Goal: Task Accomplishment & Management: Use online tool/utility

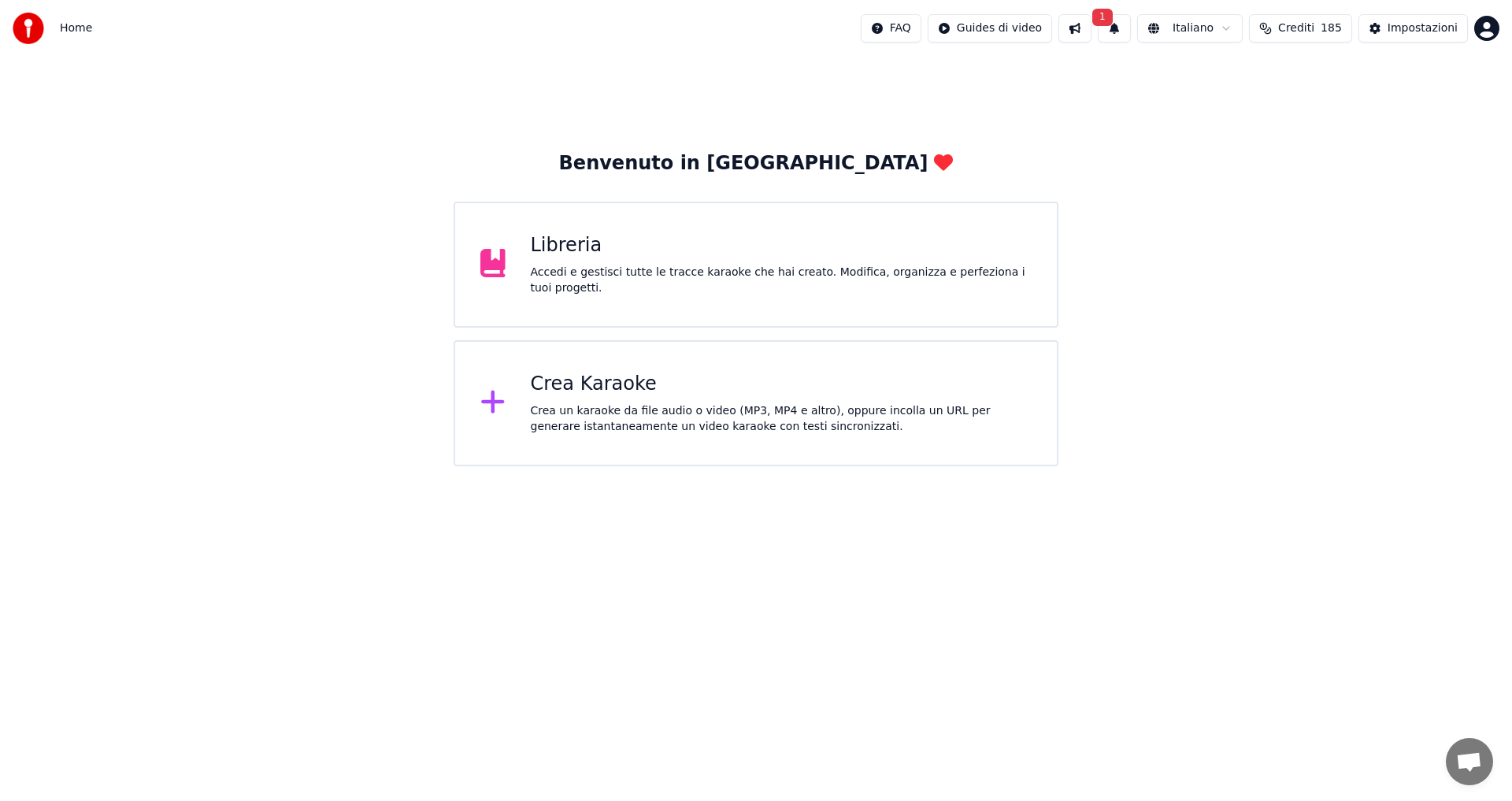
click at [530, 434] on div "Crea Karaoke Crea un karaoke da file audio o video (MP3, MP4 e altro), oppure i…" at bounding box center [756, 403] width 605 height 126
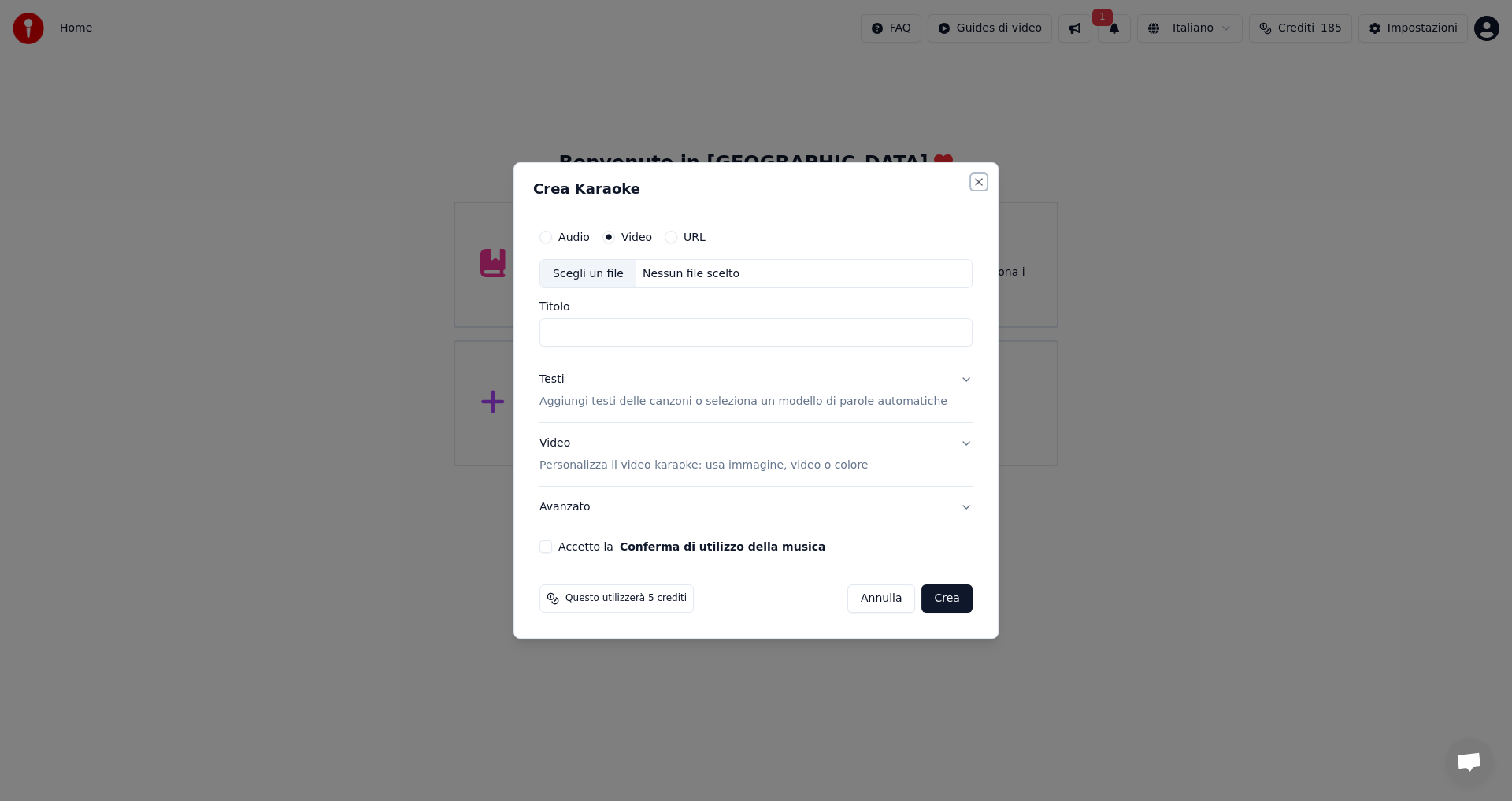
click at [973, 180] on button "Close" at bounding box center [980, 182] width 13 height 13
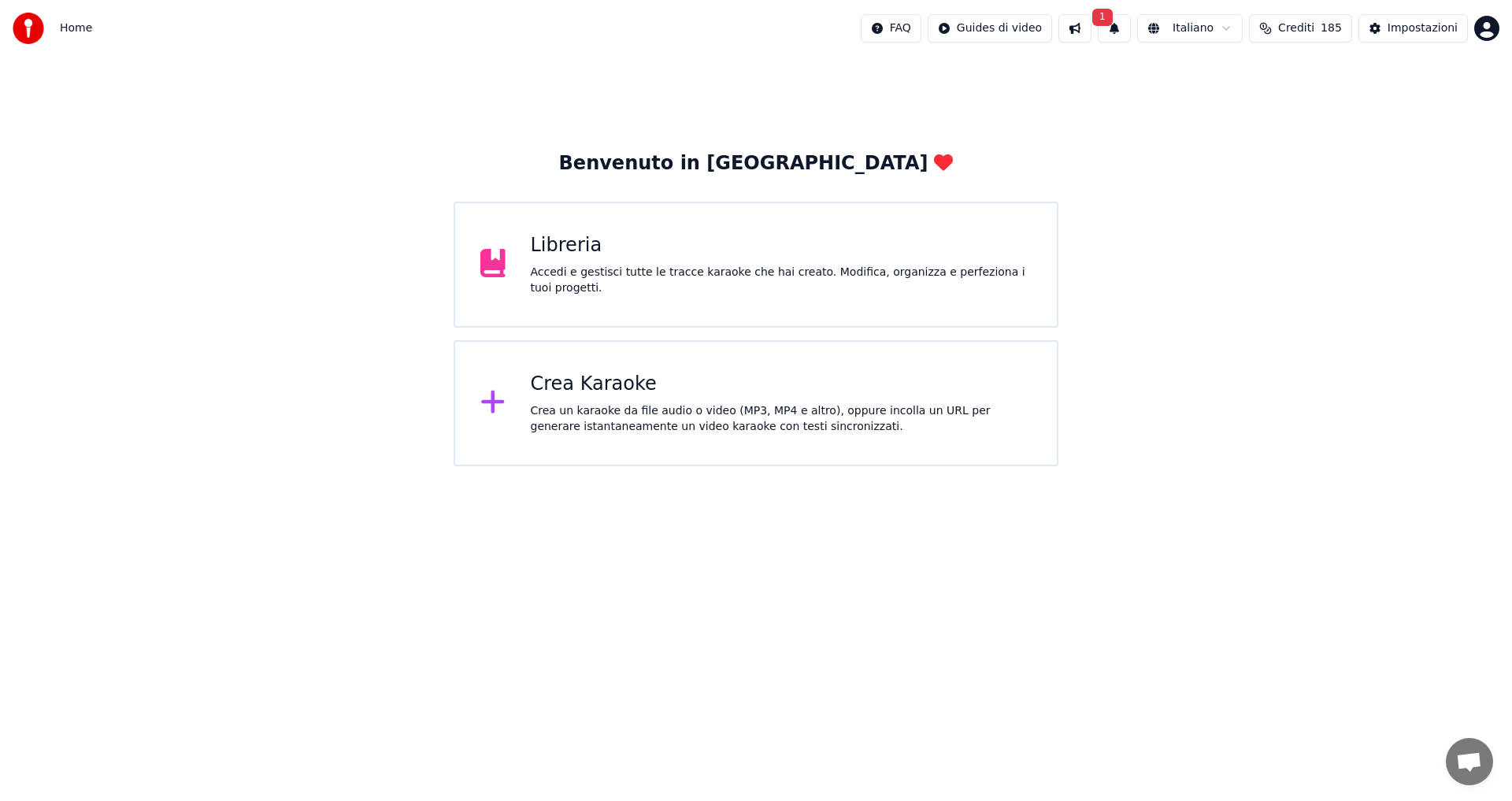
click at [767, 270] on div "Libreria Accedi e gestisci tutte le tracce karaoke che hai creato. Modifica, or…" at bounding box center [781, 264] width 502 height 63
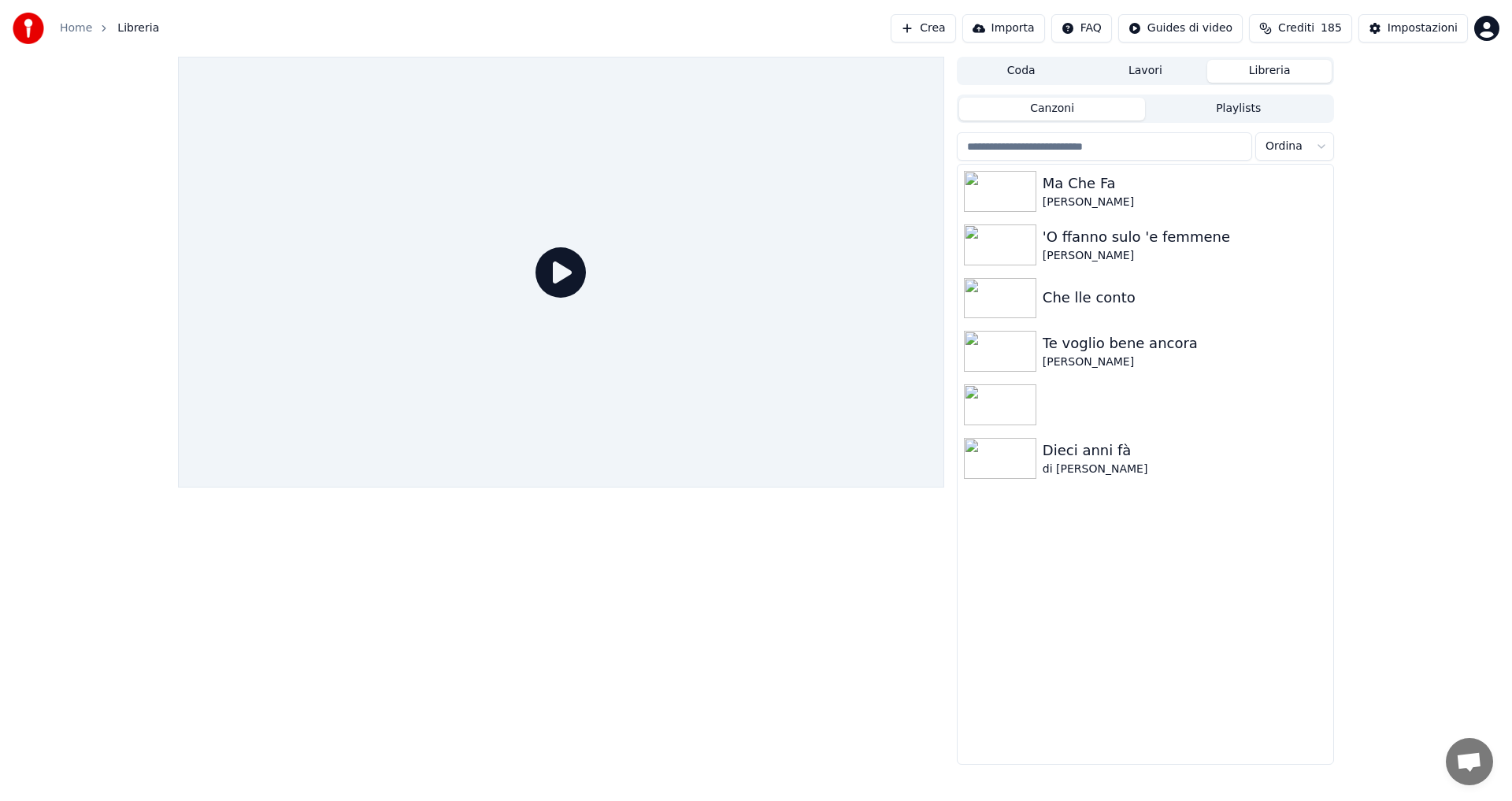
click at [1120, 75] on button "Lavori" at bounding box center [1147, 71] width 125 height 23
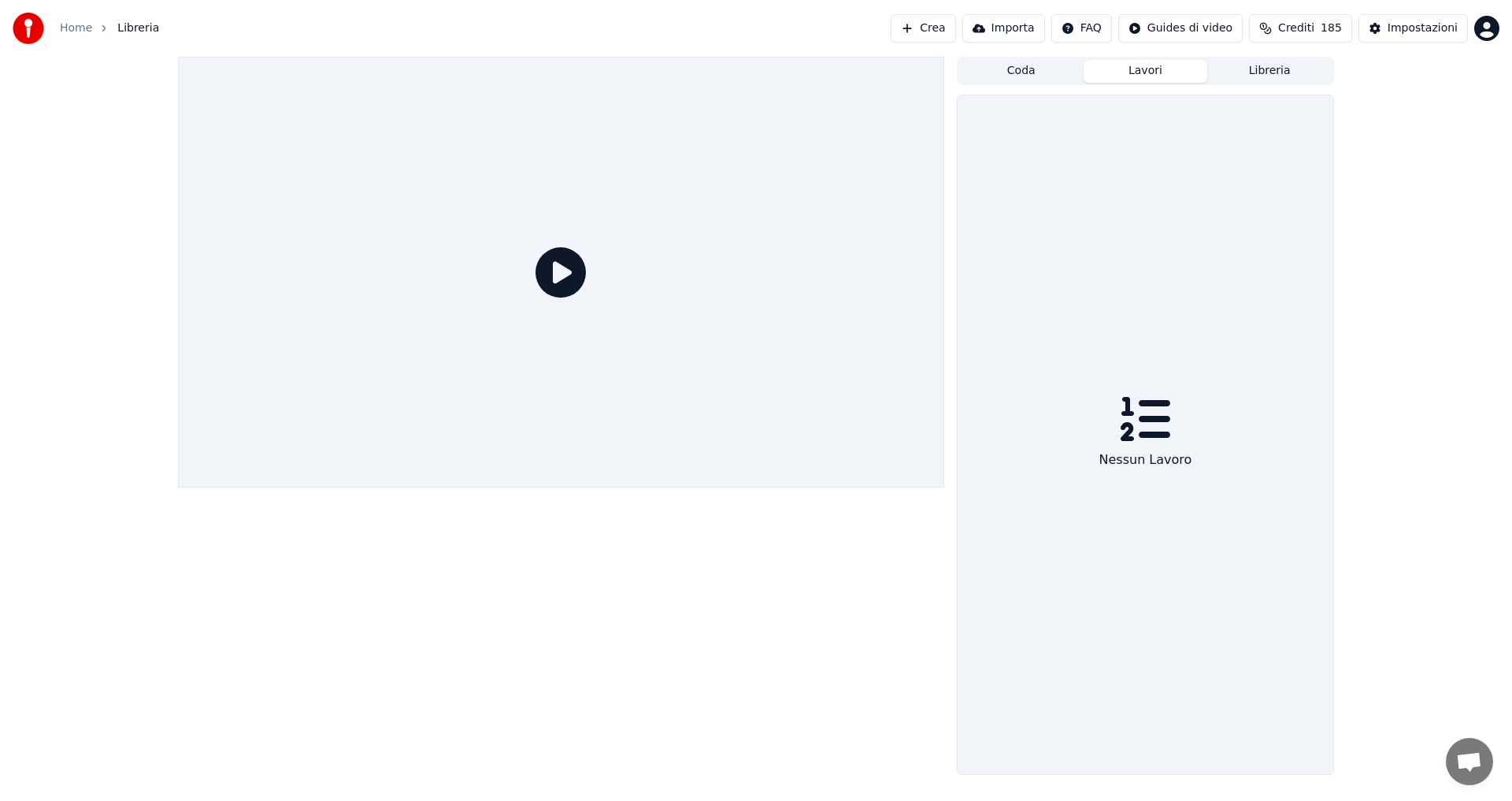
click at [999, 76] on button "Coda" at bounding box center [1022, 71] width 125 height 23
click at [1129, 62] on button "Lavori" at bounding box center [1147, 71] width 125 height 23
click at [1251, 70] on button "Libreria" at bounding box center [1270, 71] width 125 height 23
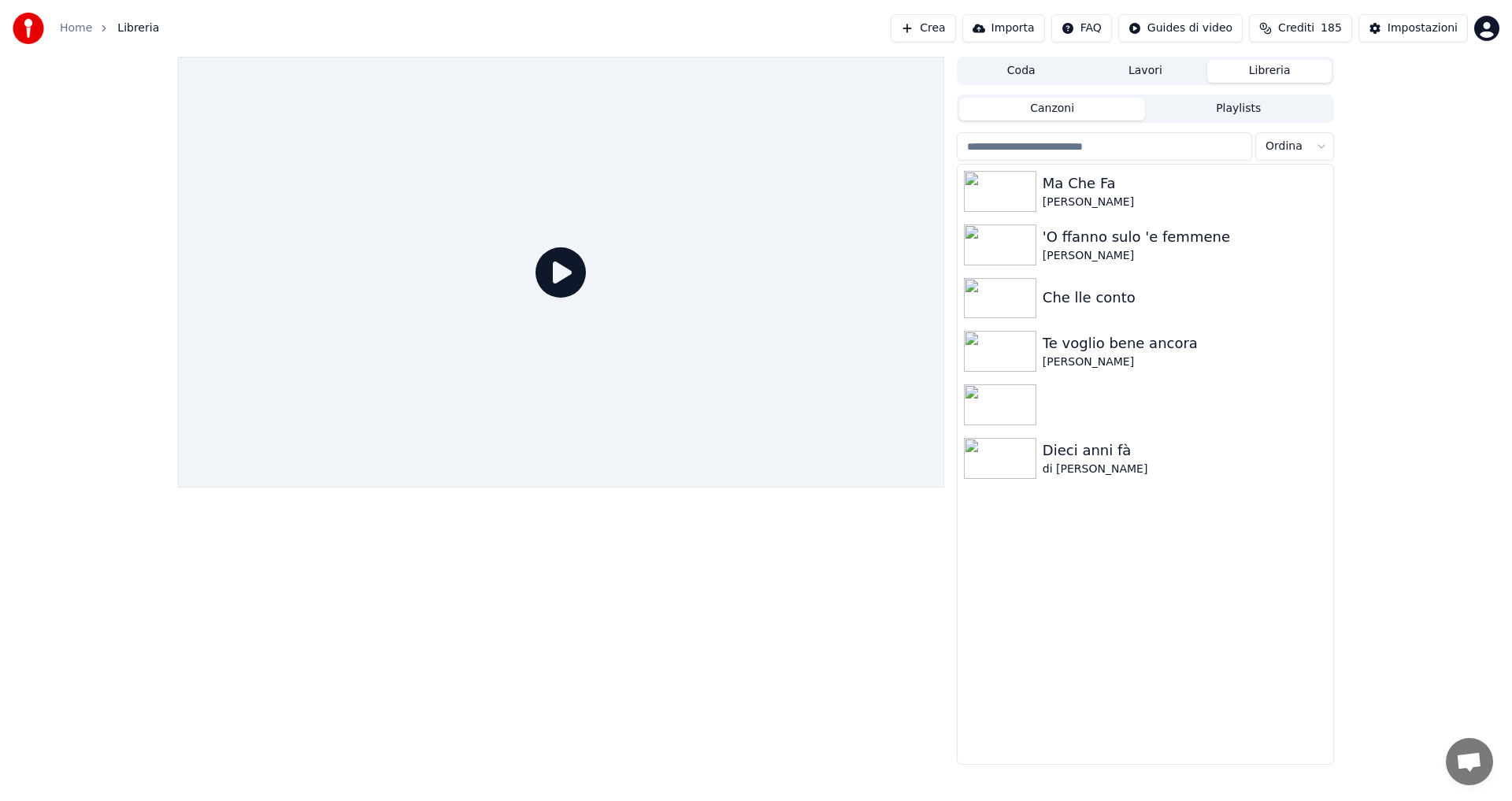
click at [1380, 214] on div "Coda Lavori Libreria Canzoni Playlists Ordina Ma Che Fa [PERSON_NAME] 'O ffanno…" at bounding box center [756, 410] width 1512 height 707
click at [1012, 35] on button "Importa" at bounding box center [1003, 28] width 83 height 28
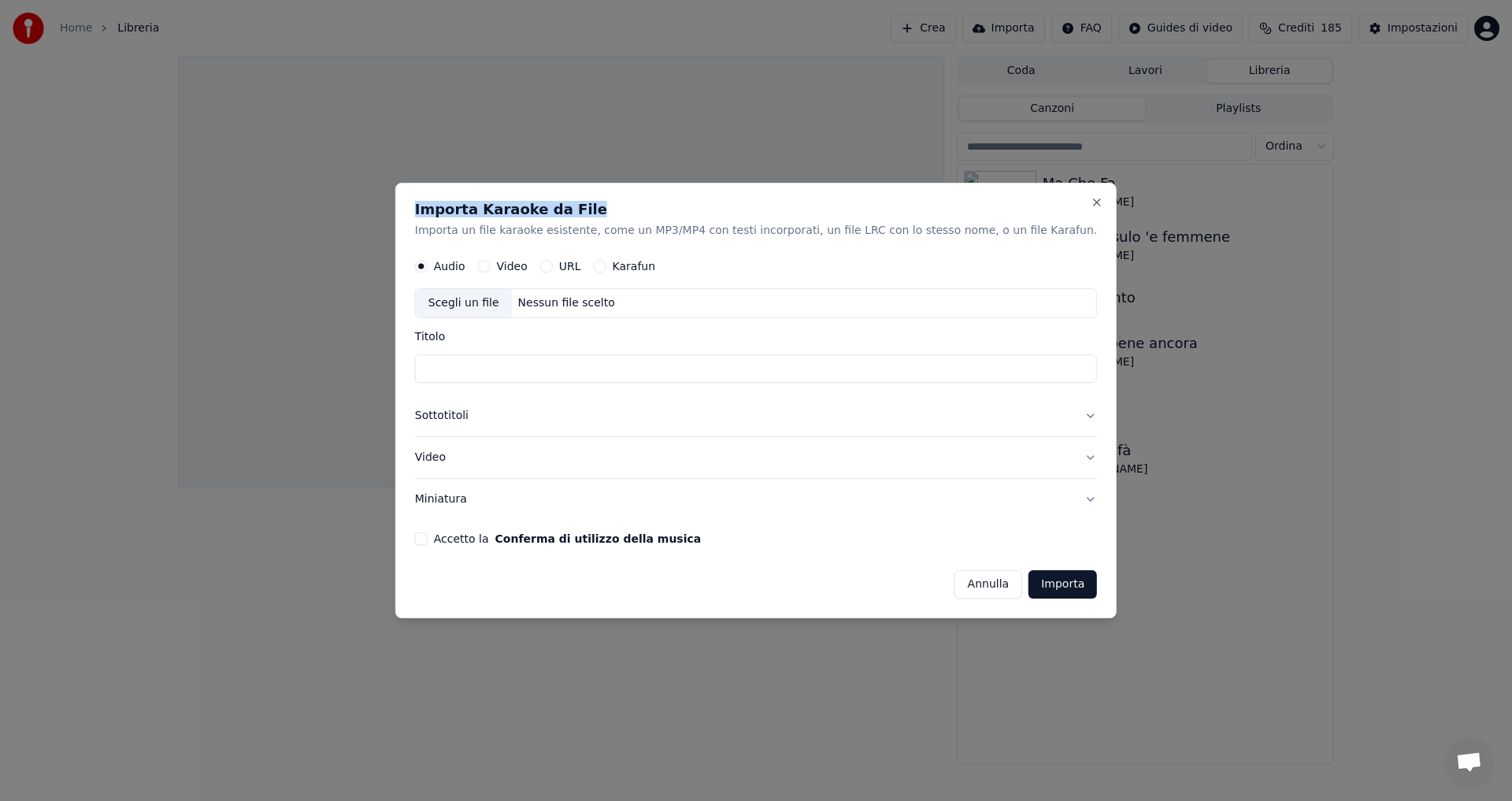
drag, startPoint x: 449, startPoint y: 211, endPoint x: 633, endPoint y: 214, distance: 184.0
click at [633, 214] on div "Importa Karaoke da File Importa un file karaoke esistente, come un MP3/MP4 con …" at bounding box center [756, 400] width 722 height 436
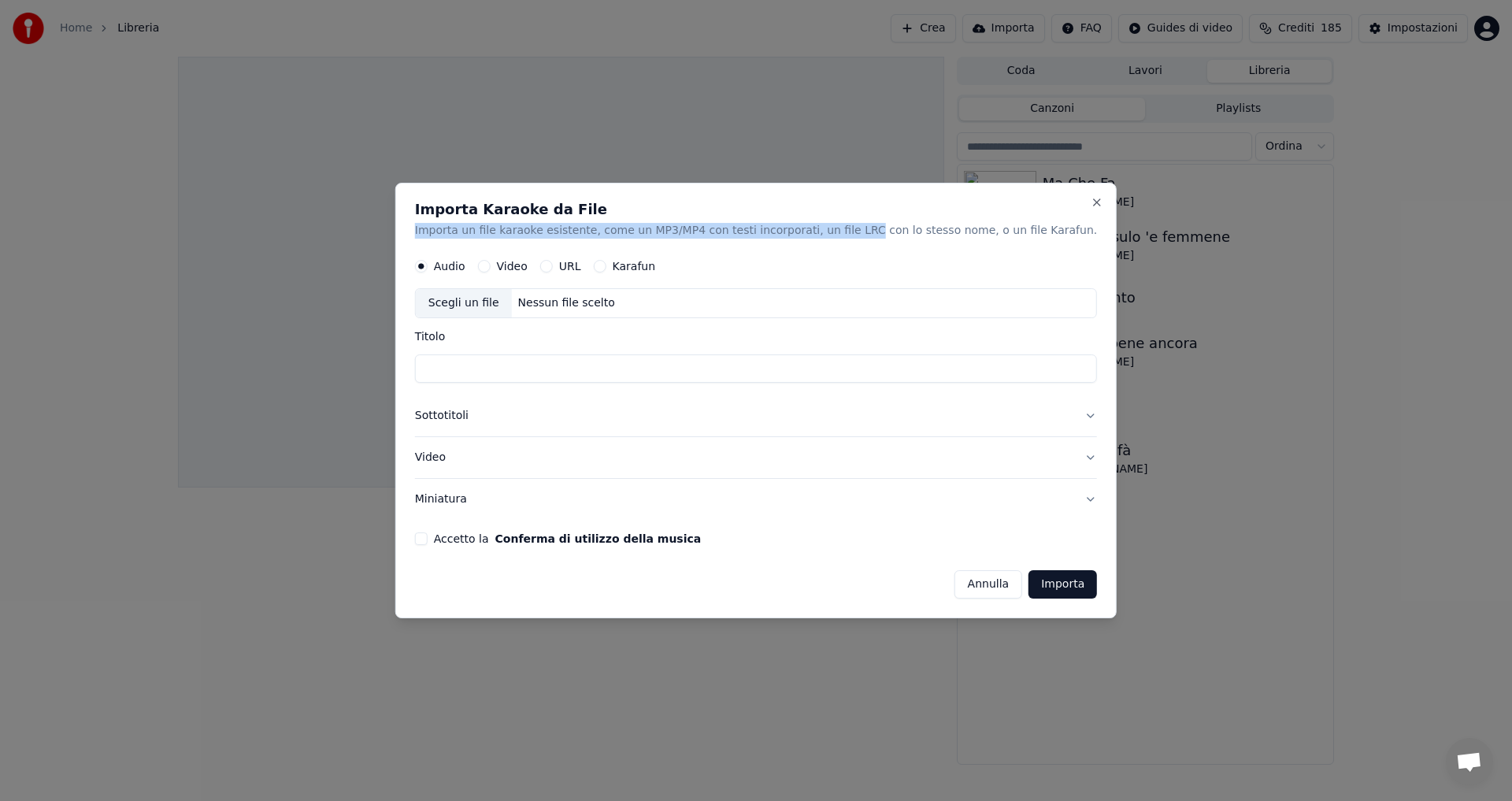
drag, startPoint x: 454, startPoint y: 230, endPoint x: 868, endPoint y: 244, distance: 414.2
click at [868, 244] on div "Importa Karaoke da File Importa un file karaoke esistente, come un MP3/MP4 con …" at bounding box center [756, 400] width 722 height 436
click at [528, 266] on label "Video" at bounding box center [511, 267] width 30 height 11
click at [491, 266] on button "Video" at bounding box center [485, 267] width 13 height 13
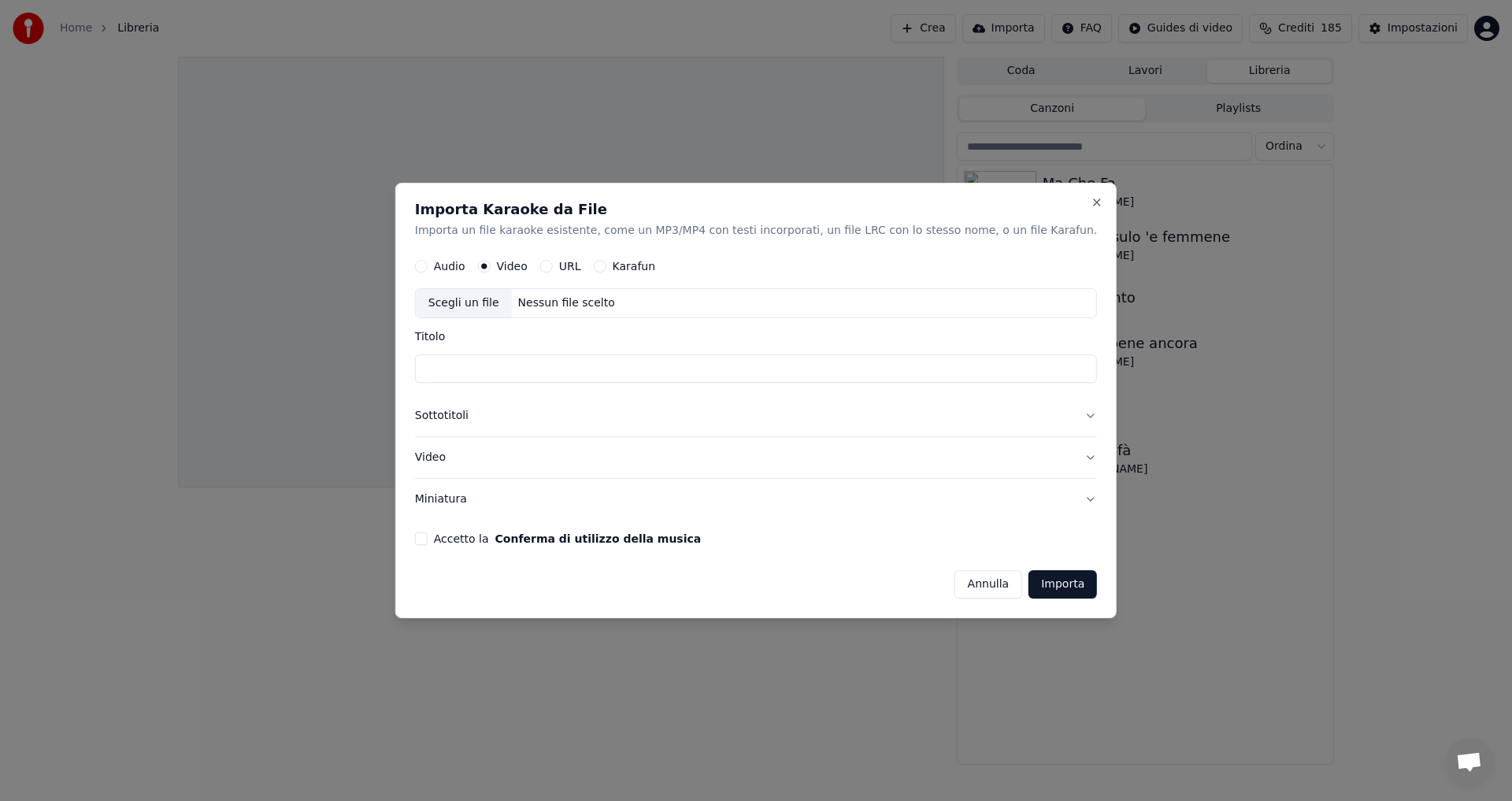
click at [512, 308] on div "Scegli un file" at bounding box center [464, 304] width 96 height 28
click at [561, 285] on div "Audio Video URL Karafun Scegli un file C:\Users\User\Downloads\Youka\Video What…" at bounding box center [756, 285] width 682 height 68
click at [538, 345] on div "**********" at bounding box center [756, 357] width 682 height 52
drag, startPoint x: 463, startPoint y: 373, endPoint x: 801, endPoint y: 383, distance: 338.1
click at [801, 383] on input "**********" at bounding box center [756, 369] width 682 height 28
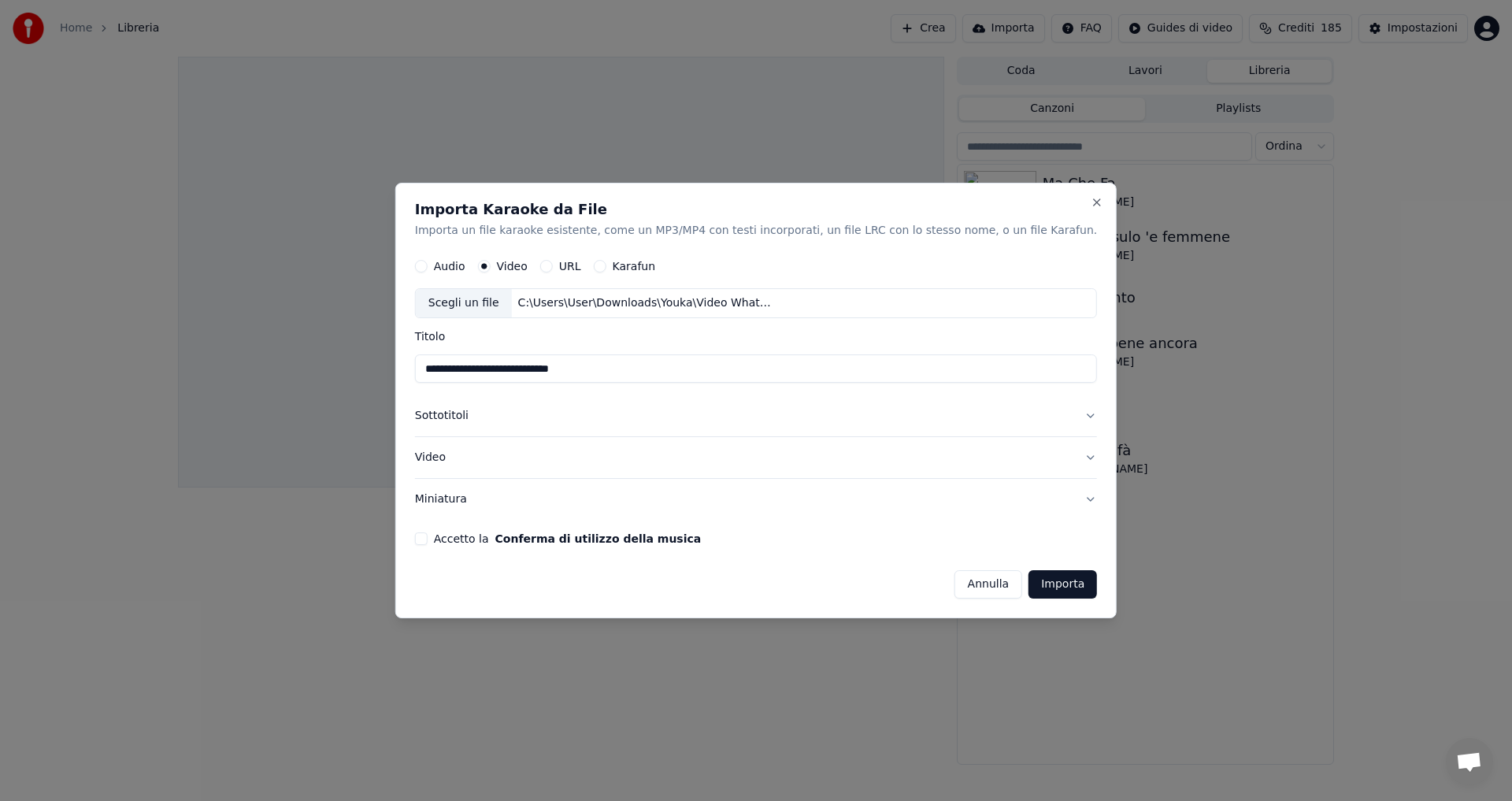
type input "**********"
click at [498, 420] on button "Sottotitoli" at bounding box center [756, 417] width 682 height 41
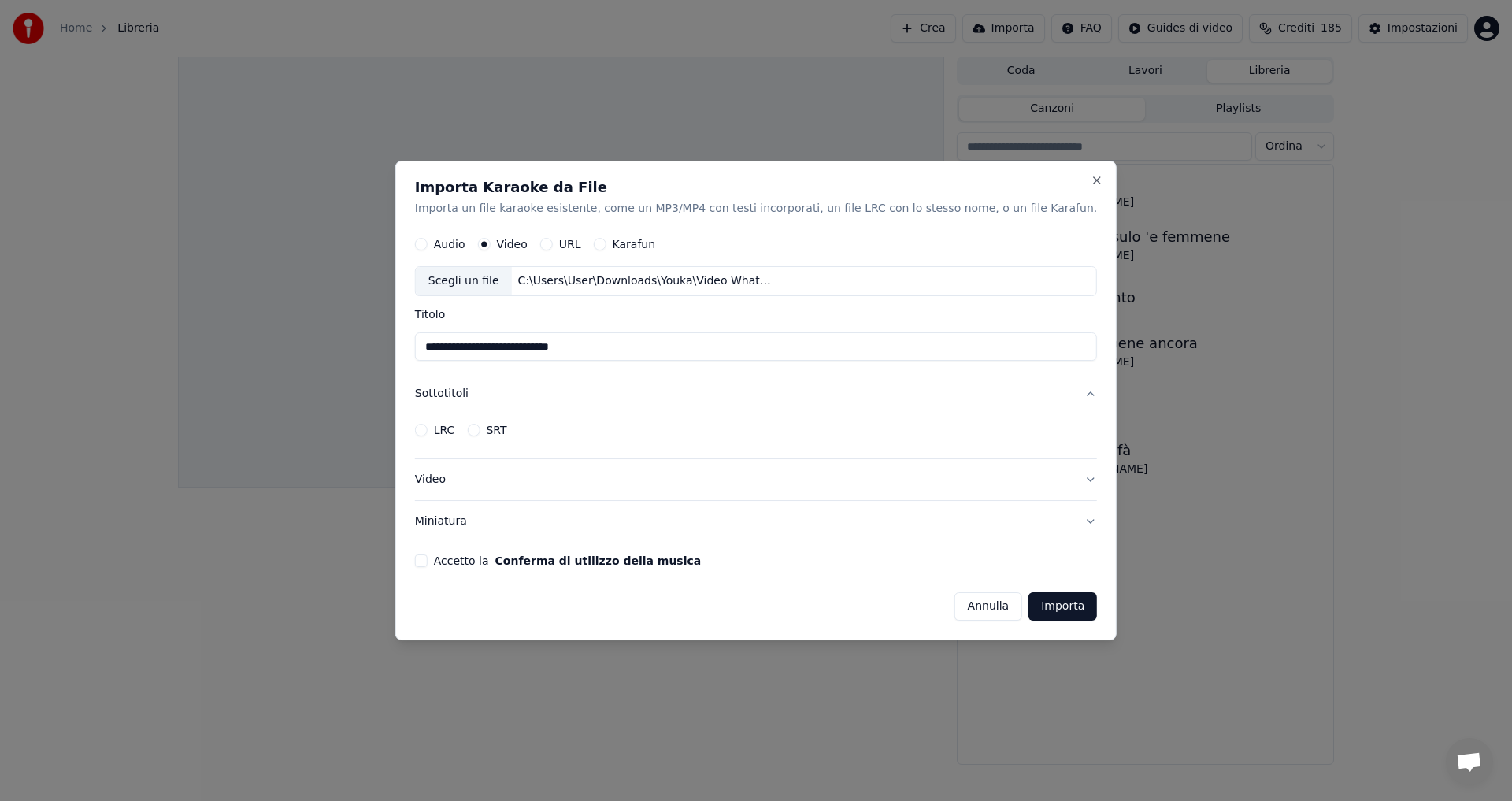
click at [502, 391] on button "Sottotitoli" at bounding box center [756, 395] width 682 height 41
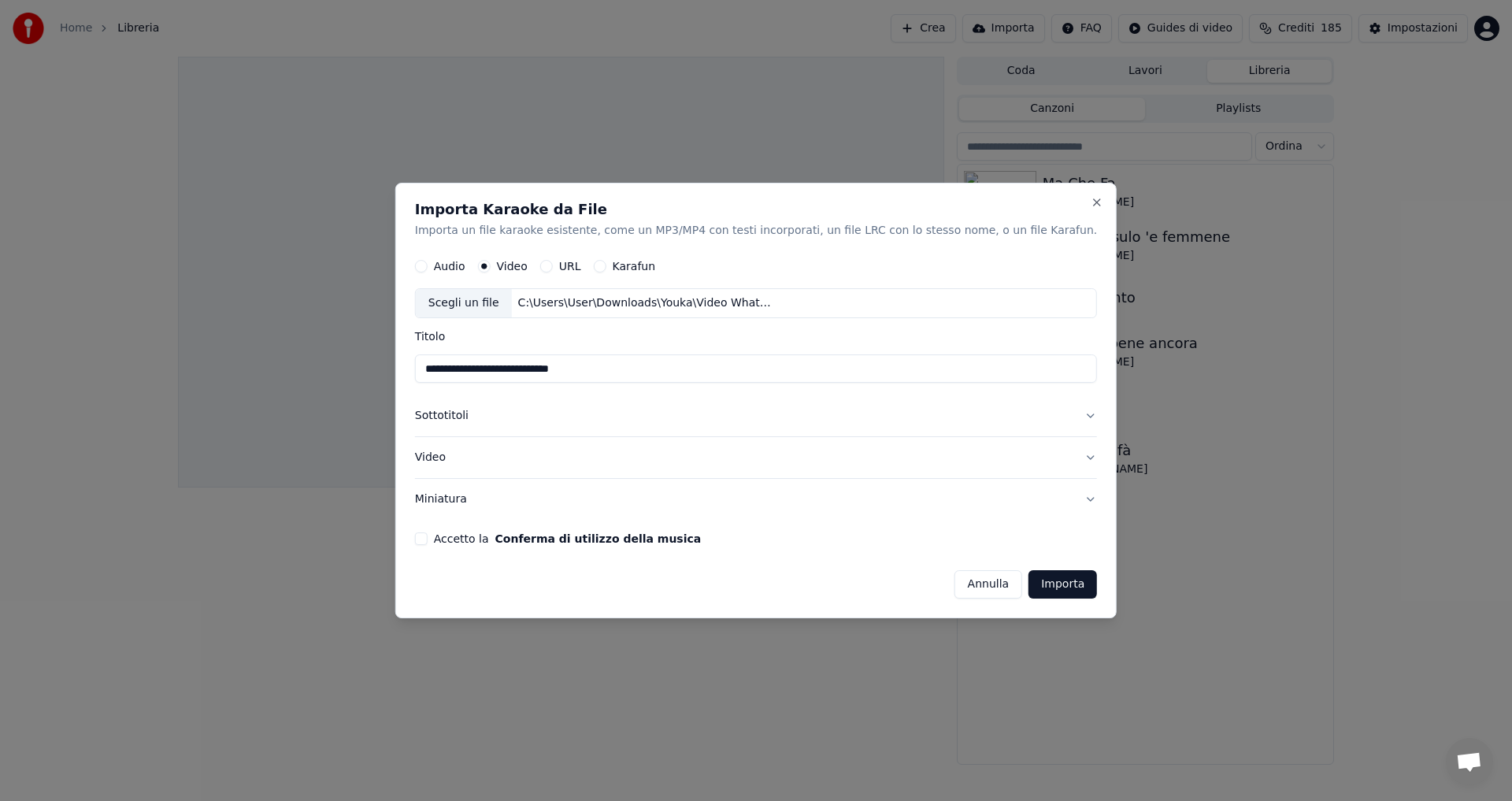
click at [623, 464] on button "Video" at bounding box center [756, 457] width 682 height 41
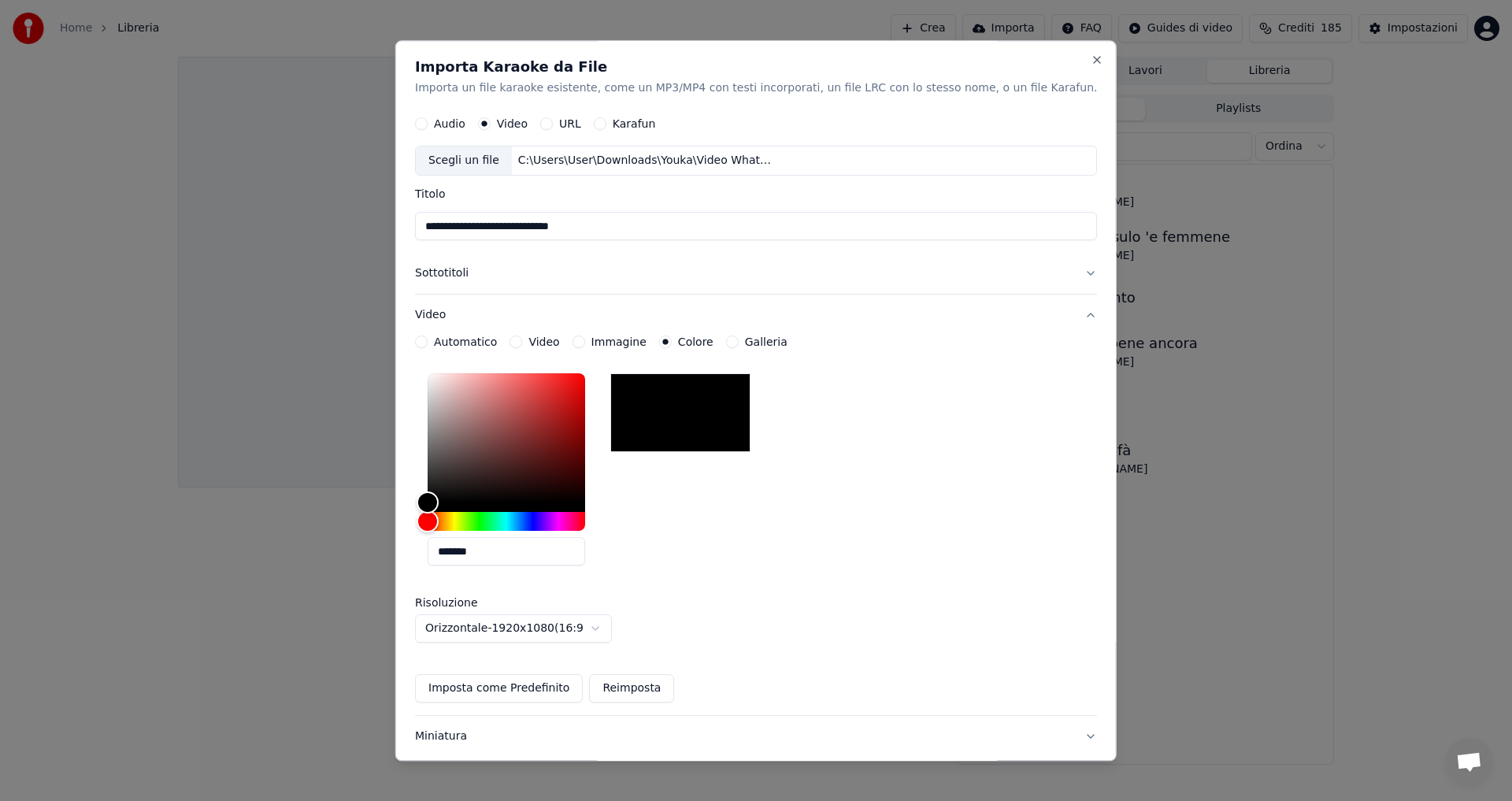
click at [457, 313] on button "Video" at bounding box center [756, 316] width 682 height 41
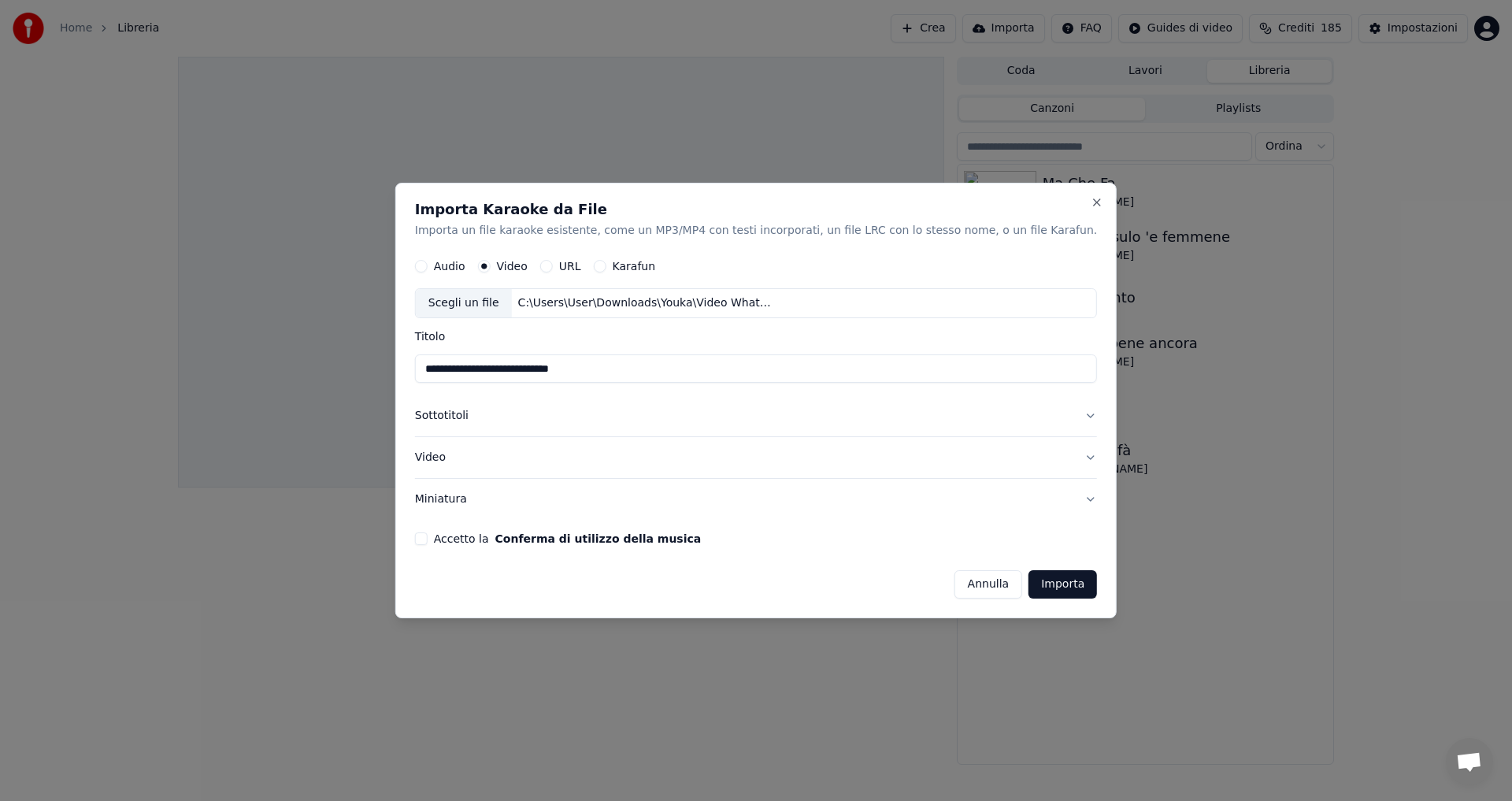
click at [505, 542] on label "Accetto la Conferma di utilizzo della musica" at bounding box center [567, 539] width 267 height 11
click at [428, 542] on button "Accetto la Conferma di utilizzo della musica" at bounding box center [421, 539] width 13 height 13
click at [1029, 584] on button "Importa" at bounding box center [1063, 584] width 69 height 28
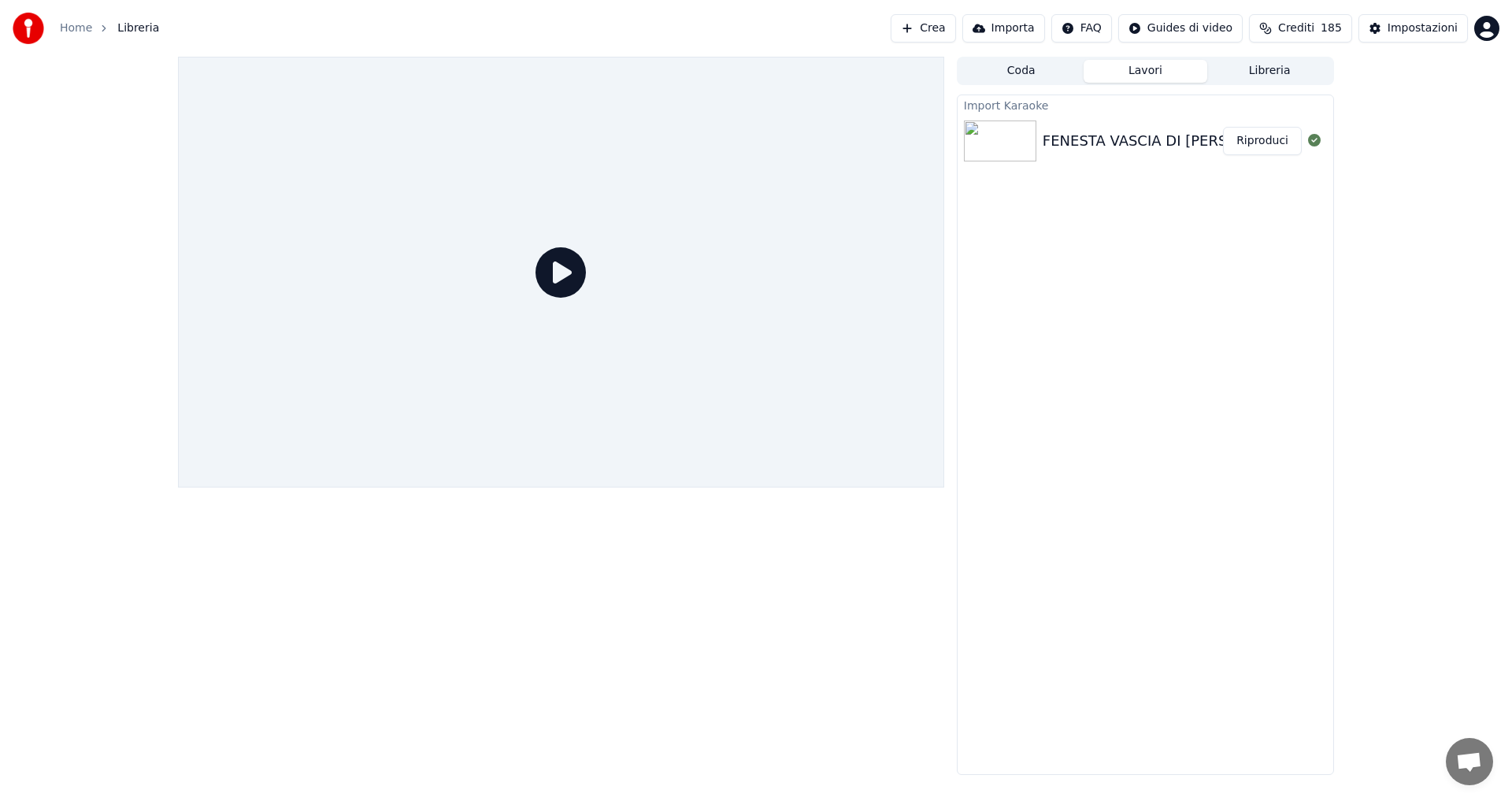
drag, startPoint x: 554, startPoint y: 278, endPoint x: 618, endPoint y: 236, distance: 76.6
click at [554, 277] on icon at bounding box center [560, 272] width 50 height 50
click at [1144, 130] on div "FENESTA VASCIA DI [PERSON_NAME]" at bounding box center [1173, 141] width 261 height 22
click at [1257, 144] on button "Riproduci" at bounding box center [1262, 140] width 79 height 28
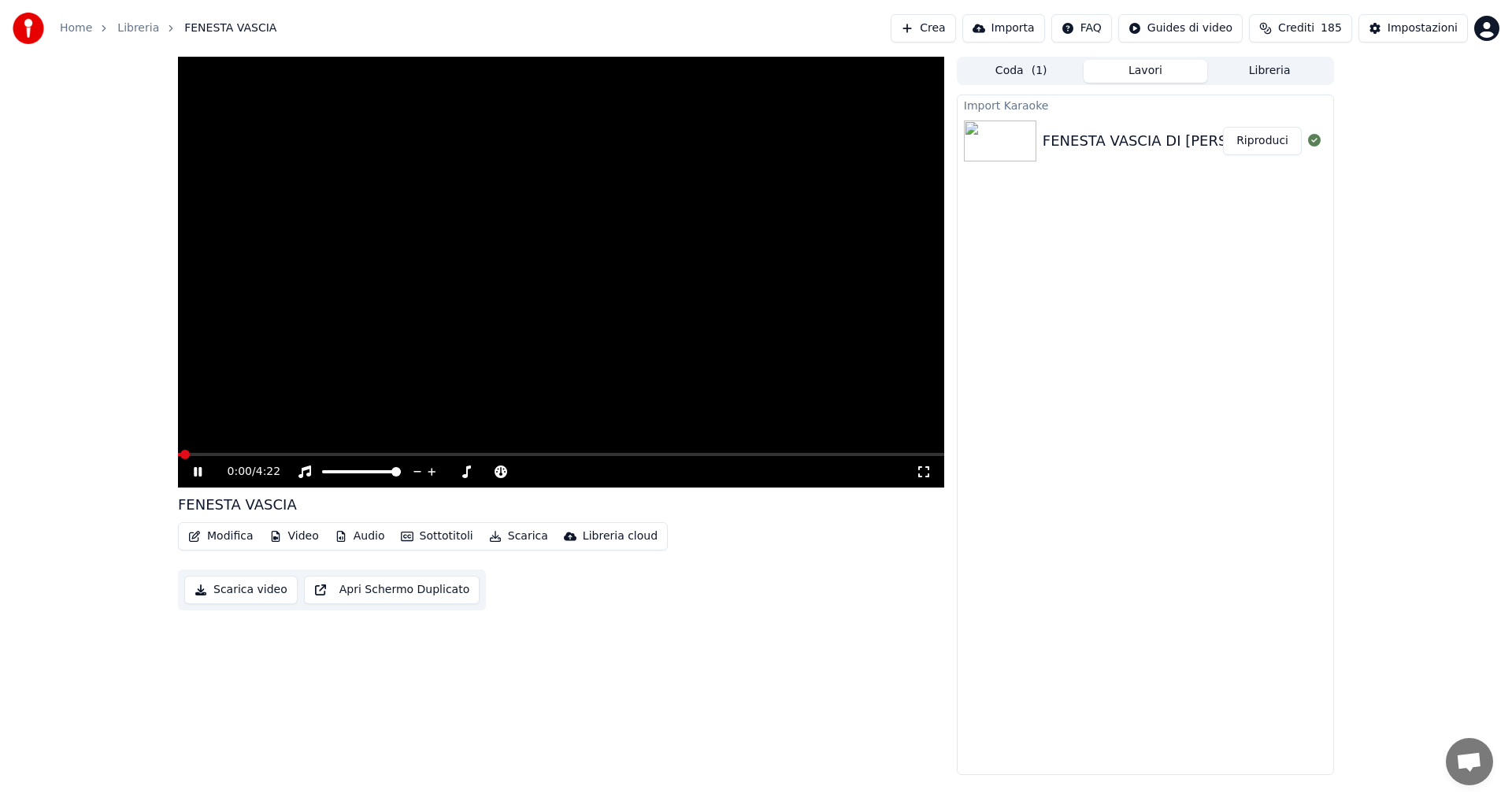
click at [476, 362] on video at bounding box center [561, 272] width 767 height 430
click at [801, 291] on video at bounding box center [561, 272] width 767 height 430
click at [263, 452] on span at bounding box center [561, 453] width 767 height 3
click at [342, 451] on video at bounding box center [561, 272] width 767 height 430
click at [1244, 141] on button "Riproduci" at bounding box center [1262, 140] width 79 height 28
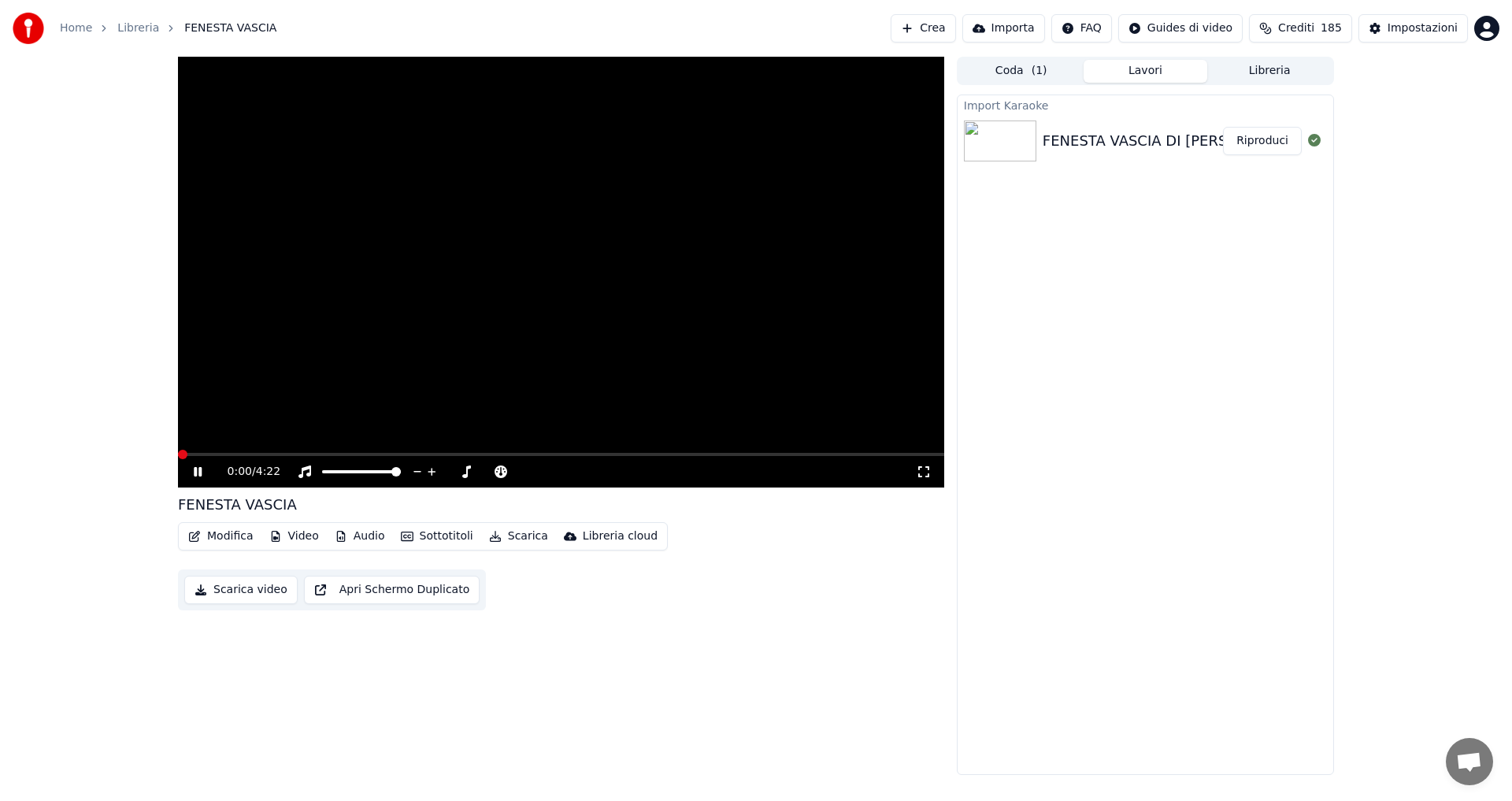
click at [729, 241] on video at bounding box center [561, 272] width 767 height 430
click at [427, 533] on button "Sottotitoli" at bounding box center [437, 536] width 85 height 22
click at [439, 596] on div "Spento" at bounding box center [472, 595] width 164 height 25
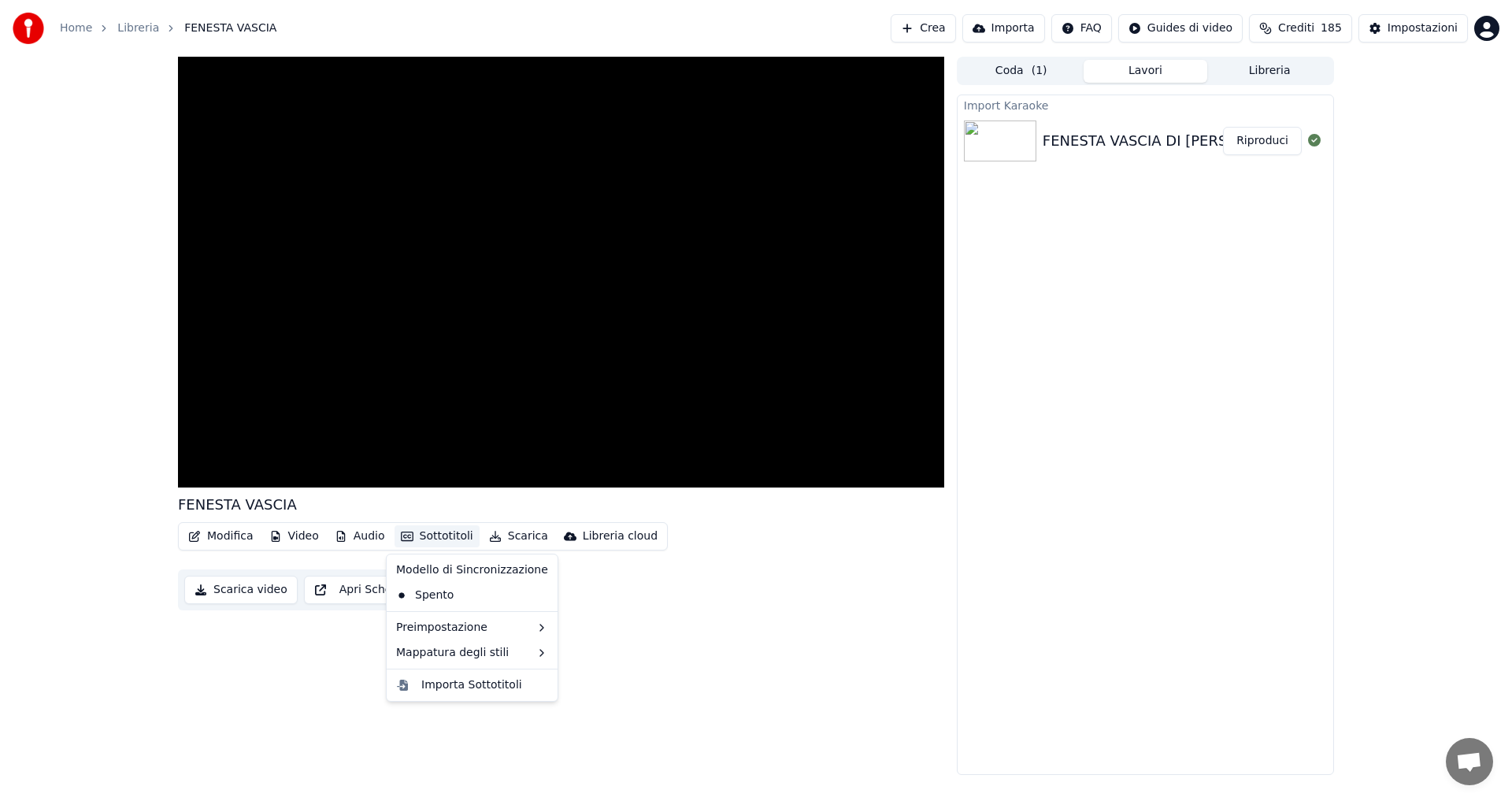
click at [424, 540] on button "Sottotitoli" at bounding box center [437, 536] width 85 height 22
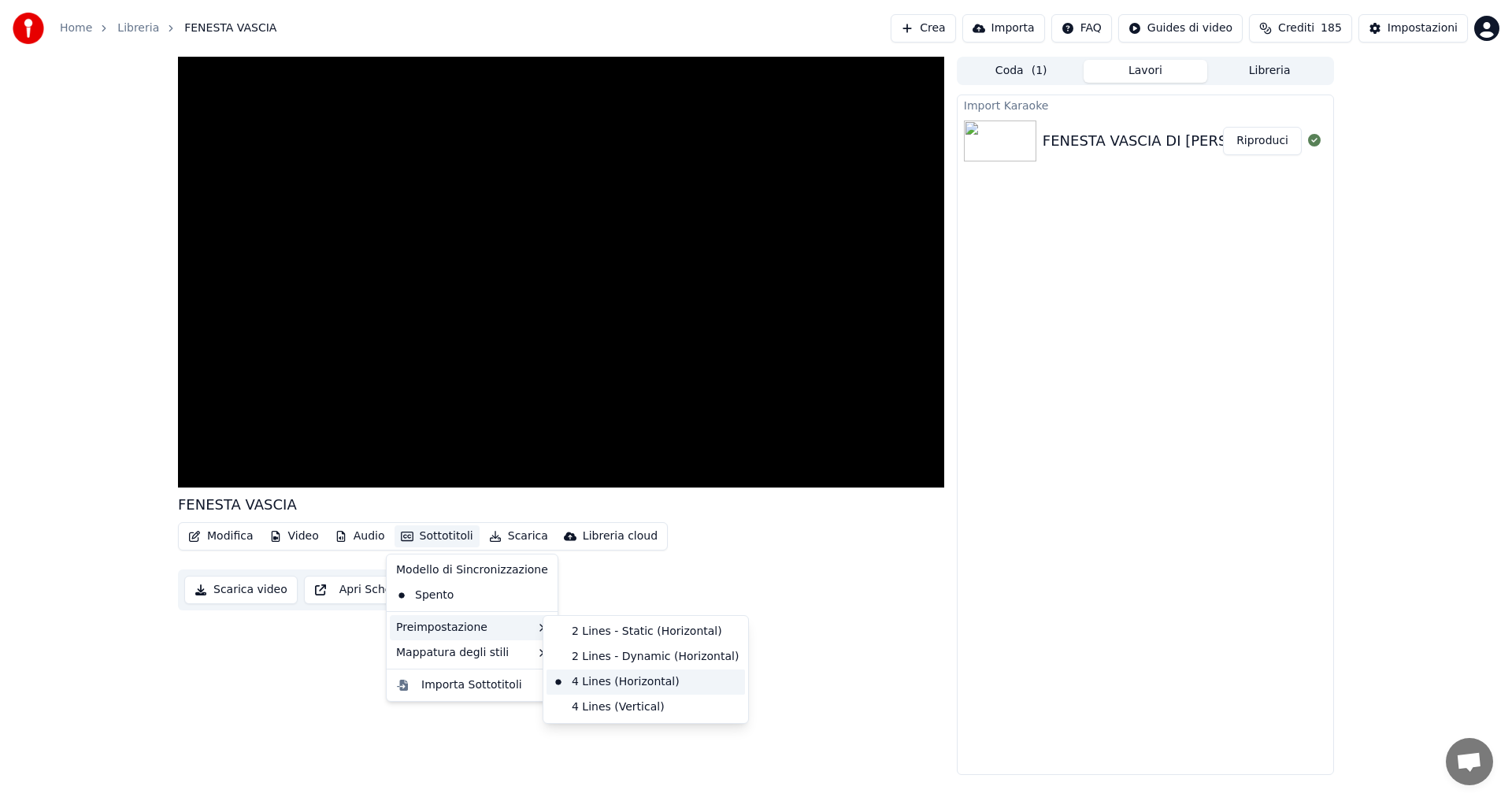
click at [585, 688] on div "4 Lines (Horizontal)" at bounding box center [645, 681] width 198 height 25
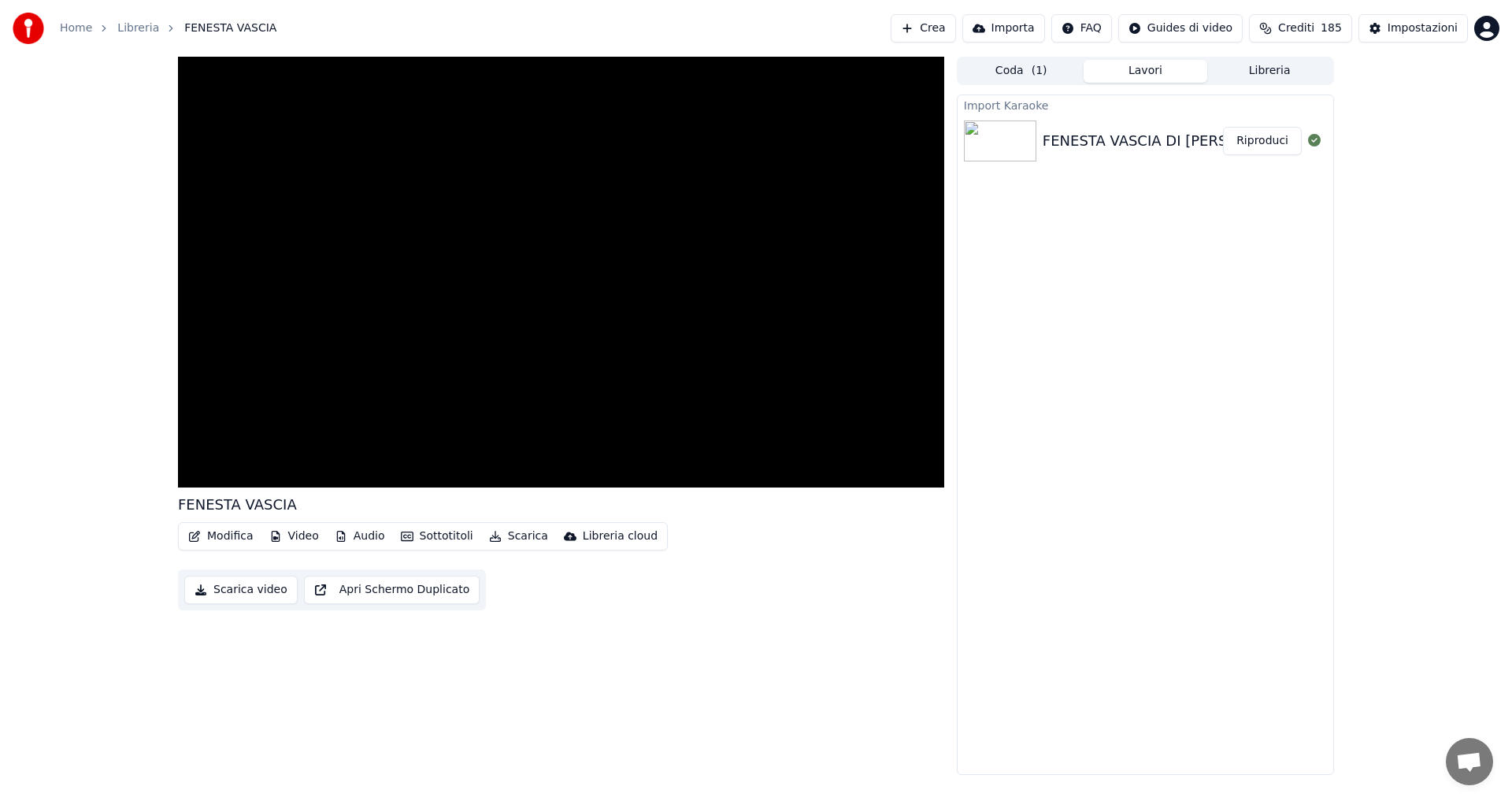
click at [427, 533] on button "Sottotitoli" at bounding box center [437, 536] width 85 height 22
click at [437, 567] on div "Modello di Sincronizzazione" at bounding box center [472, 569] width 164 height 25
click at [431, 597] on div "Spento" at bounding box center [472, 595] width 164 height 25
click at [411, 540] on button "Sottotitoli" at bounding box center [437, 536] width 85 height 22
click at [422, 594] on div "Spento" at bounding box center [472, 595] width 164 height 25
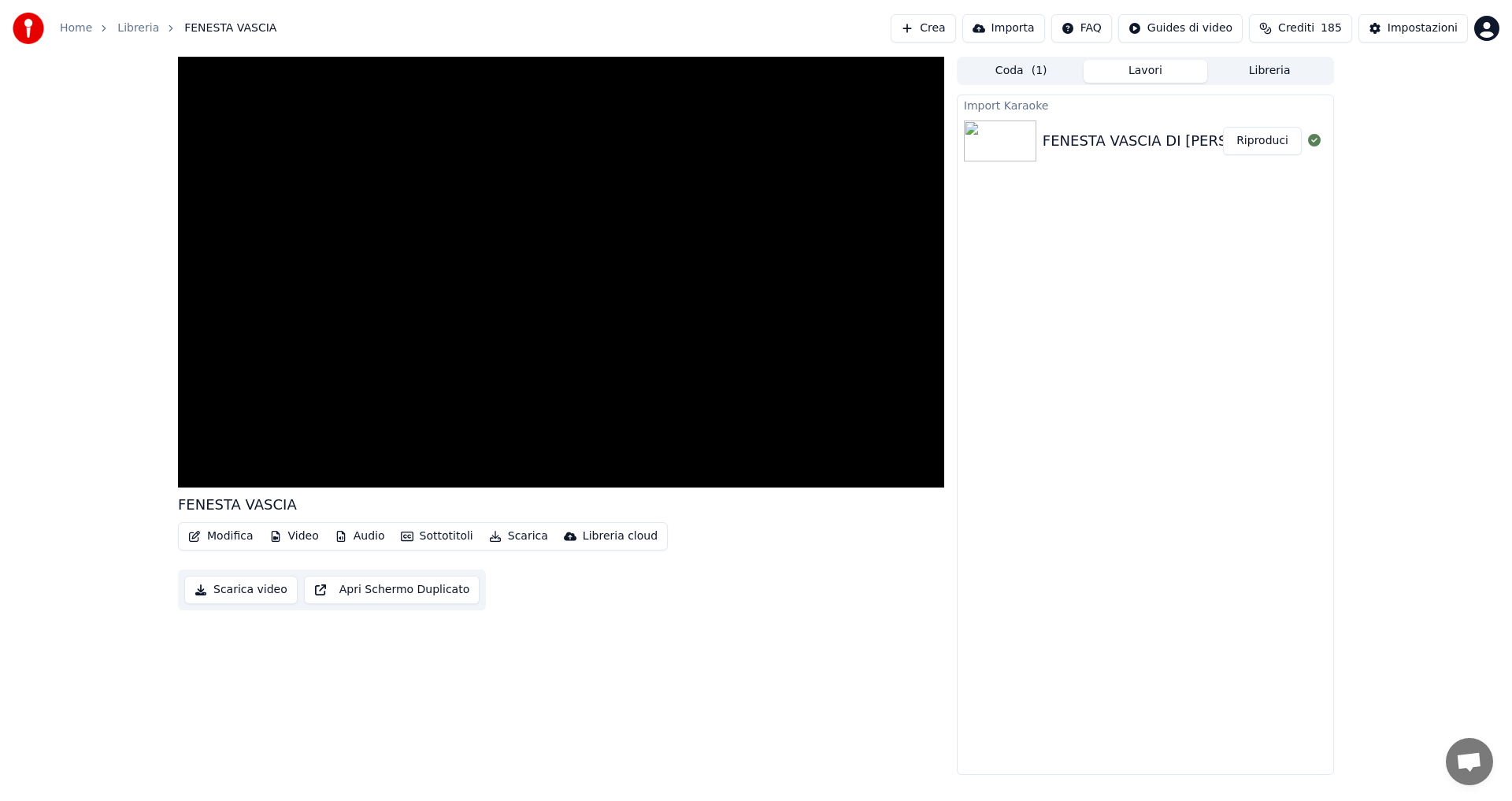
click at [403, 535] on icon "button" at bounding box center [408, 536] width 13 height 9
click at [438, 688] on div "Importa Sottotitoli" at bounding box center [472, 684] width 101 height 16
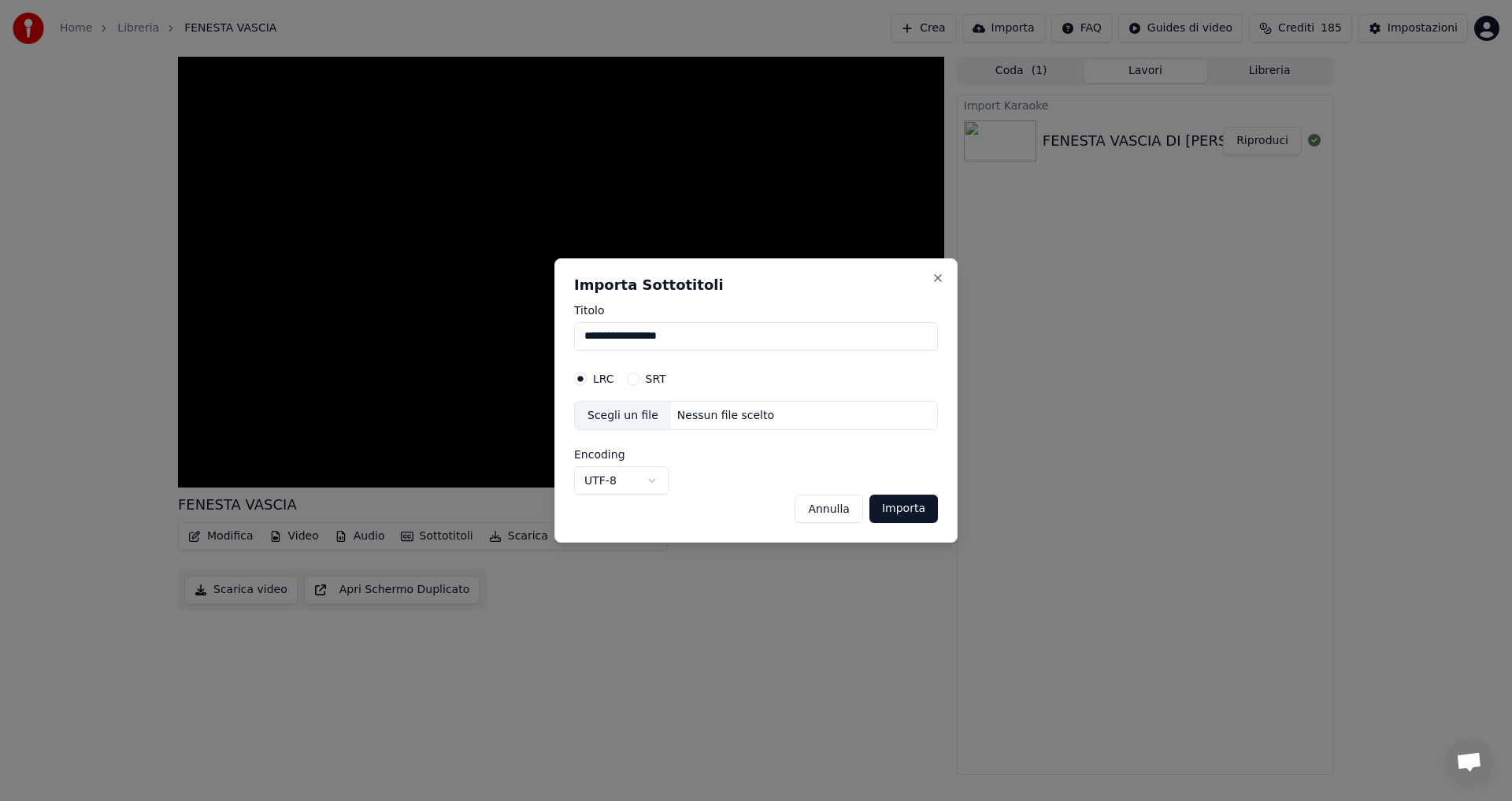
click at [846, 513] on button "Annulla" at bounding box center [829, 508] width 69 height 28
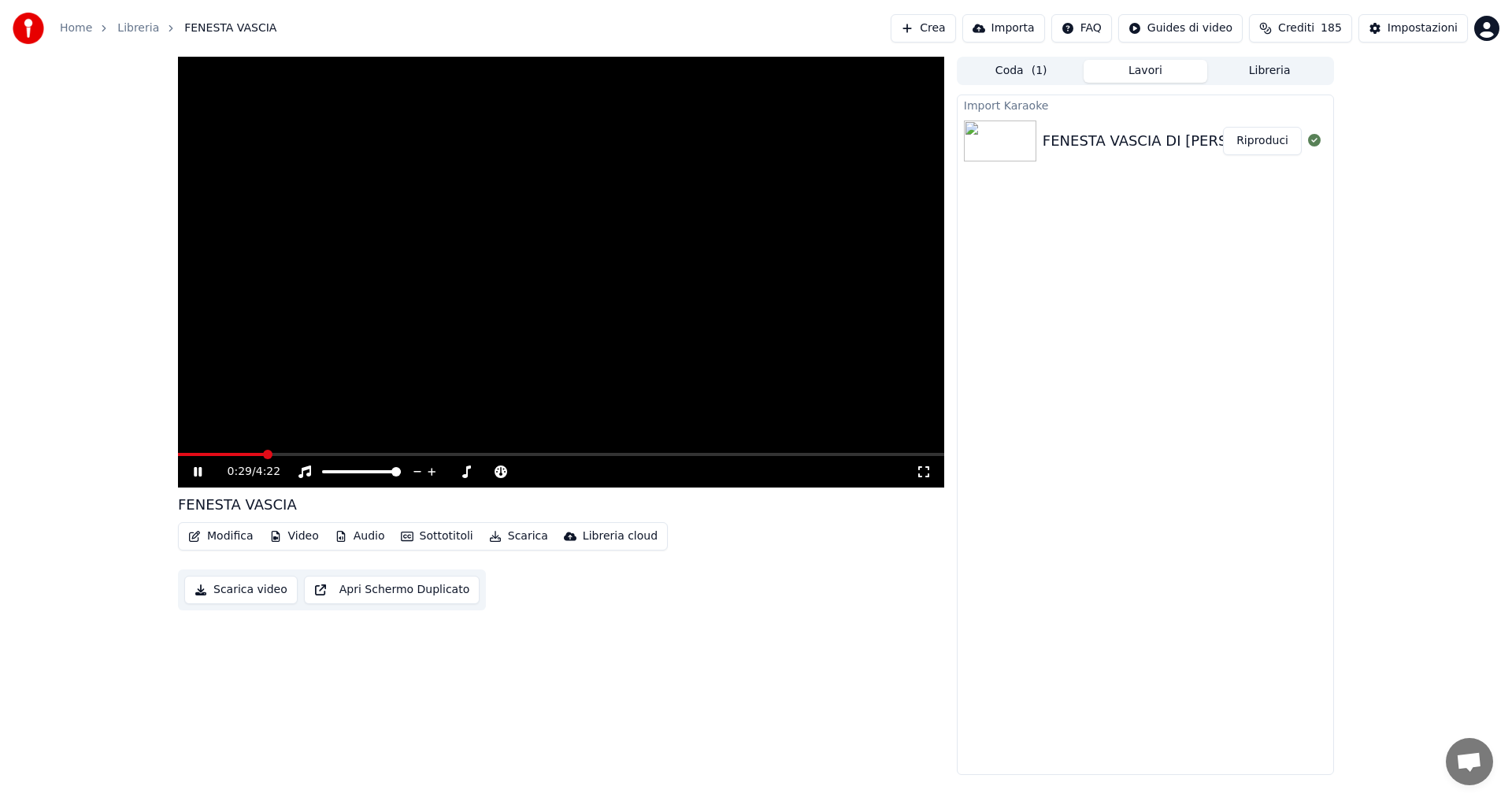
click at [920, 473] on icon at bounding box center [924, 472] width 16 height 13
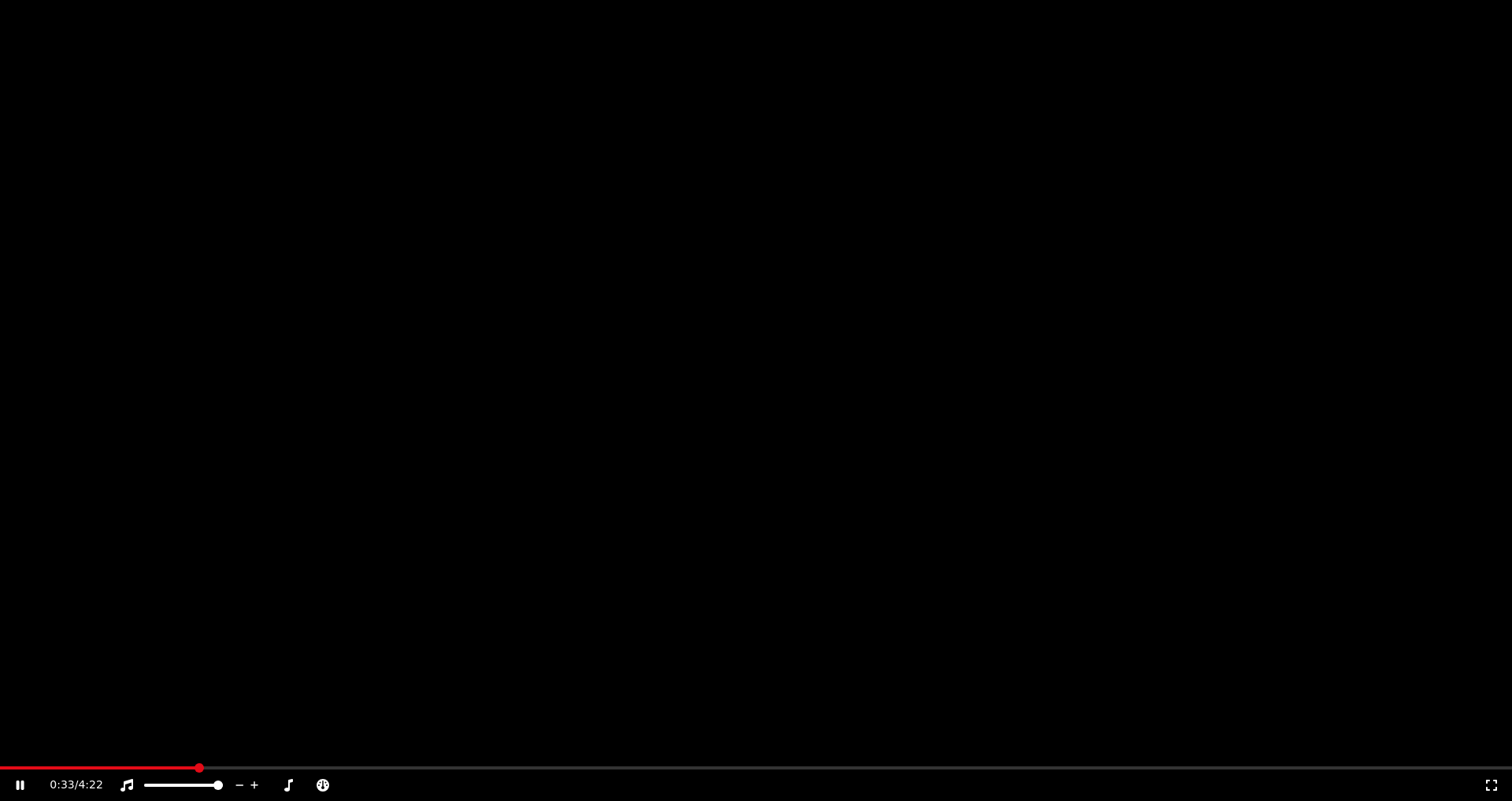
click at [812, 223] on video at bounding box center [756, 425] width 1512 height 851
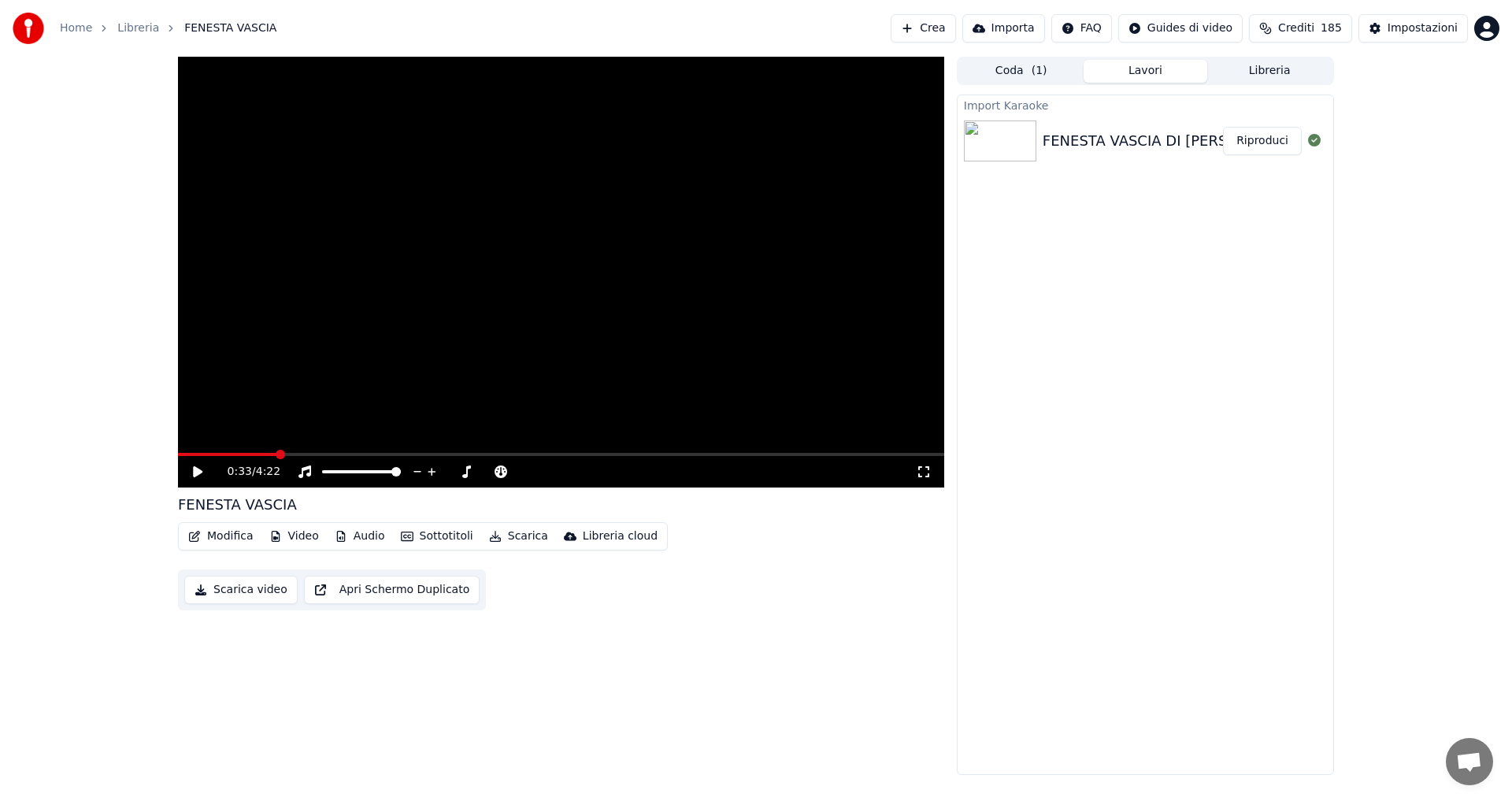
click at [586, 540] on div "Libreria cloud" at bounding box center [621, 536] width 75 height 16
click at [596, 570] on div "Carica nella libreria cloud" at bounding box center [645, 570] width 140 height 16
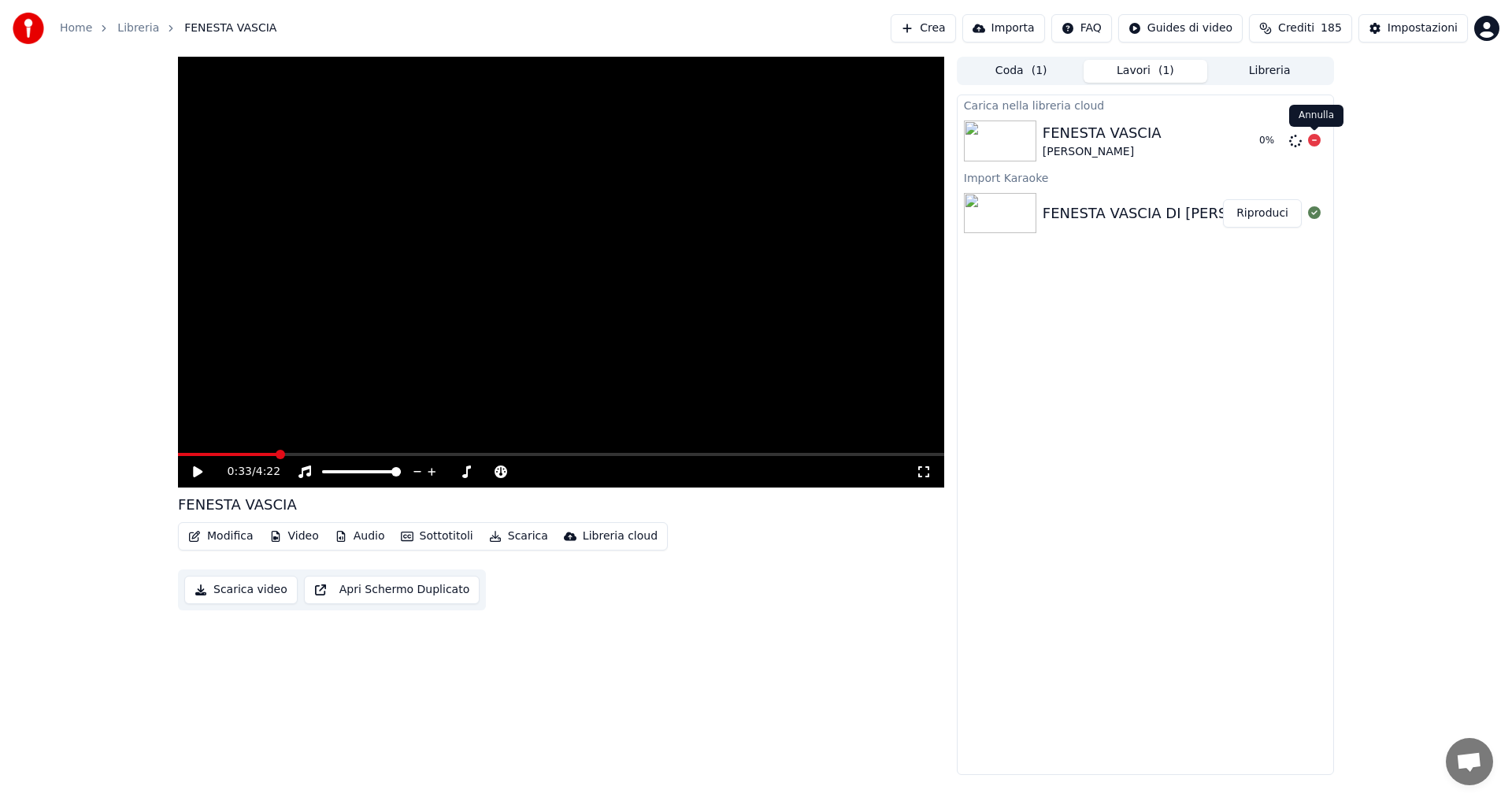
click at [1320, 138] on icon at bounding box center [1315, 140] width 13 height 13
